Goal: Information Seeking & Learning: Compare options

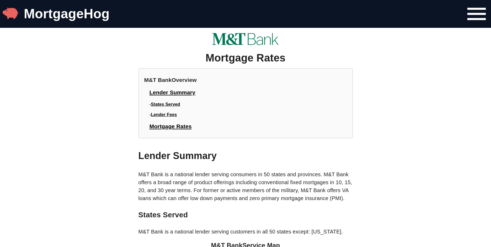
scroll to position [540, 0]
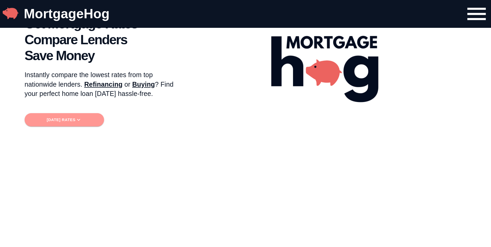
click at [91, 119] on span "[DATE] Rates" at bounding box center [64, 119] width 71 height 7
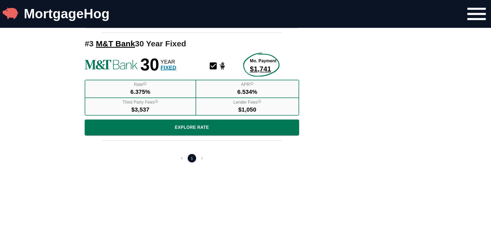
scroll to position [445, 0]
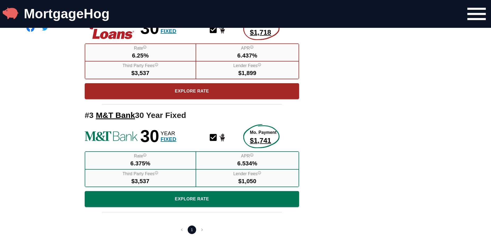
click at [201, 228] on li "pagination navigation" at bounding box center [202, 229] width 10 height 8
click at [181, 229] on li "pagination navigation" at bounding box center [182, 229] width 10 height 8
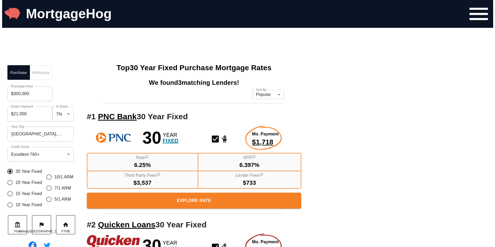
scroll to position [223, 0]
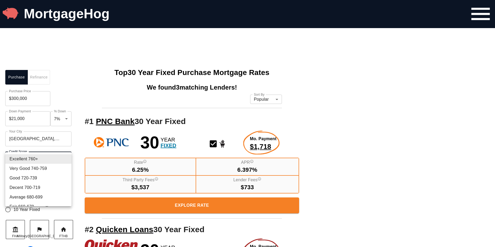
click at [367, 145] on div at bounding box center [247, 123] width 495 height 247
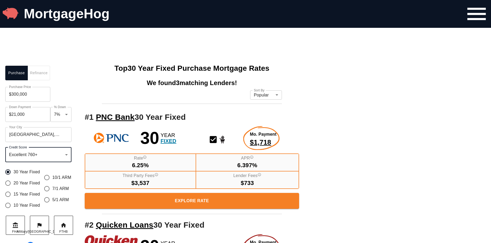
click at [16, 98] on input "$300,000" at bounding box center [27, 94] width 45 height 15
click at [13, 99] on input "$300,000" at bounding box center [27, 94] width 45 height 15
type input "$800,000"
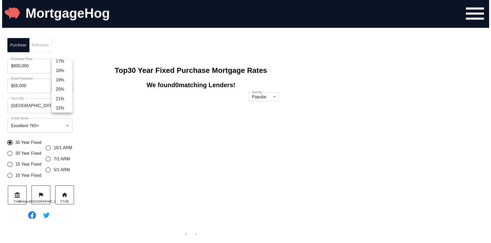
scroll to position [164, 0]
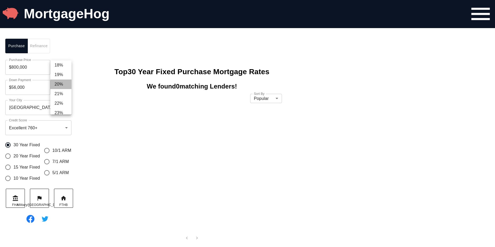
click at [58, 84] on li "20%" at bounding box center [60, 84] width 21 height 10
type input "$160,000"
type input "0.2"
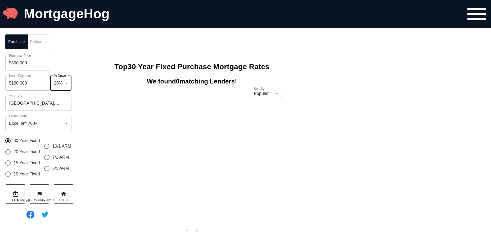
click at [404, 115] on div "Purchase Refinance Purchase Price $800,000 Purchase Price Down Payment $160,000…" at bounding box center [245, 150] width 491 height 243
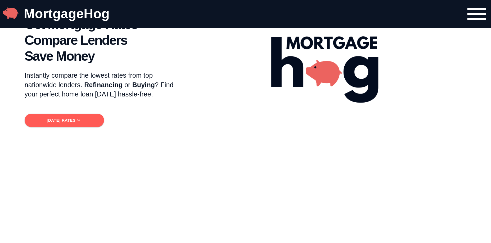
scroll to position [0, 0]
